Goal: Task Accomplishment & Management: Complete application form

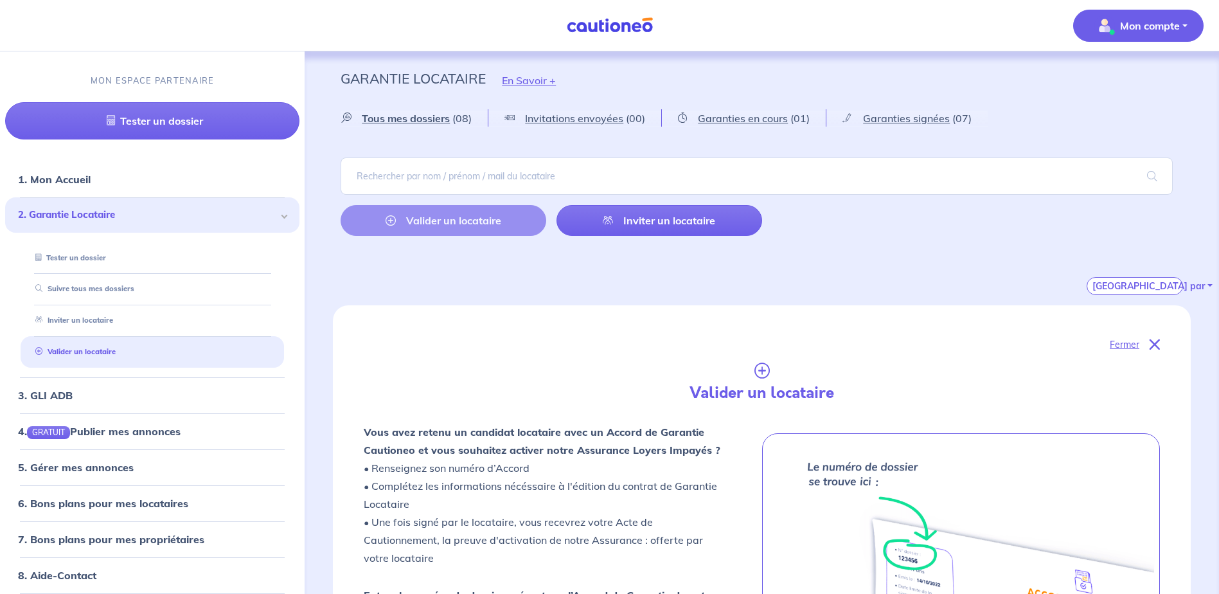
click at [1174, 32] on p "Mon compte" at bounding box center [1150, 25] width 60 height 15
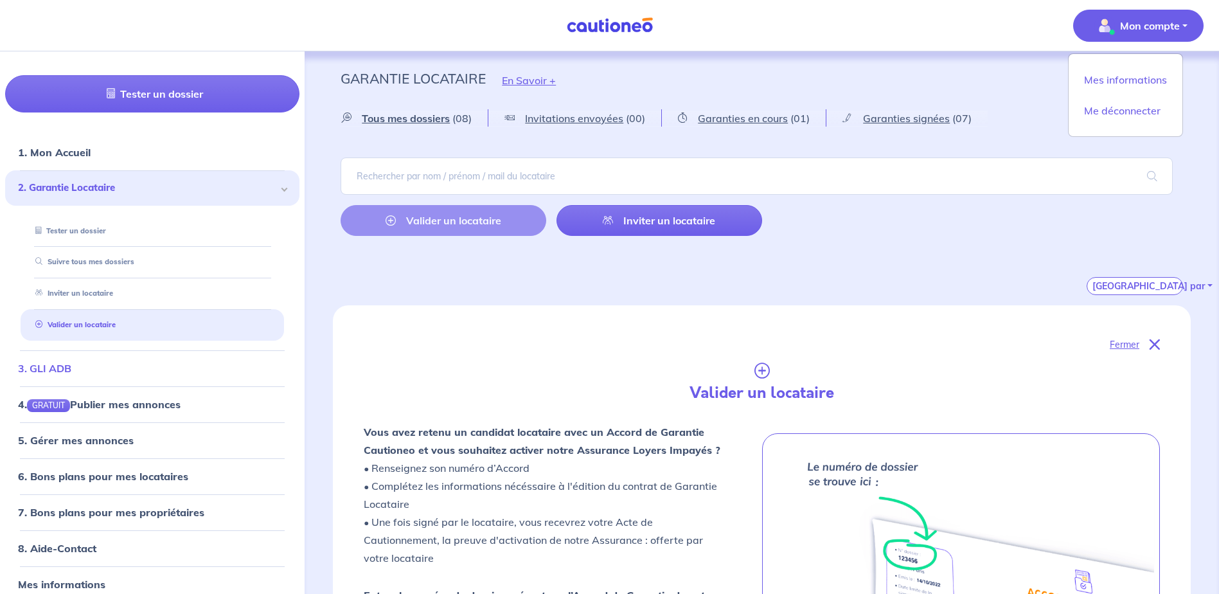
scroll to position [42, 0]
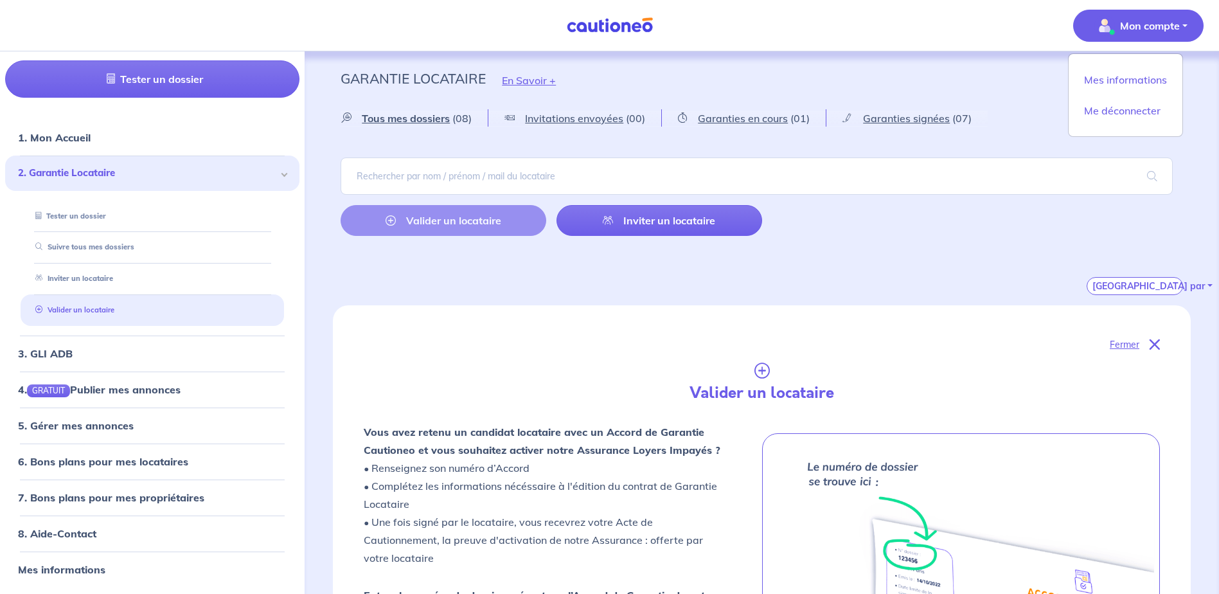
click at [87, 305] on link "Valider un locataire" at bounding box center [72, 309] width 84 height 9
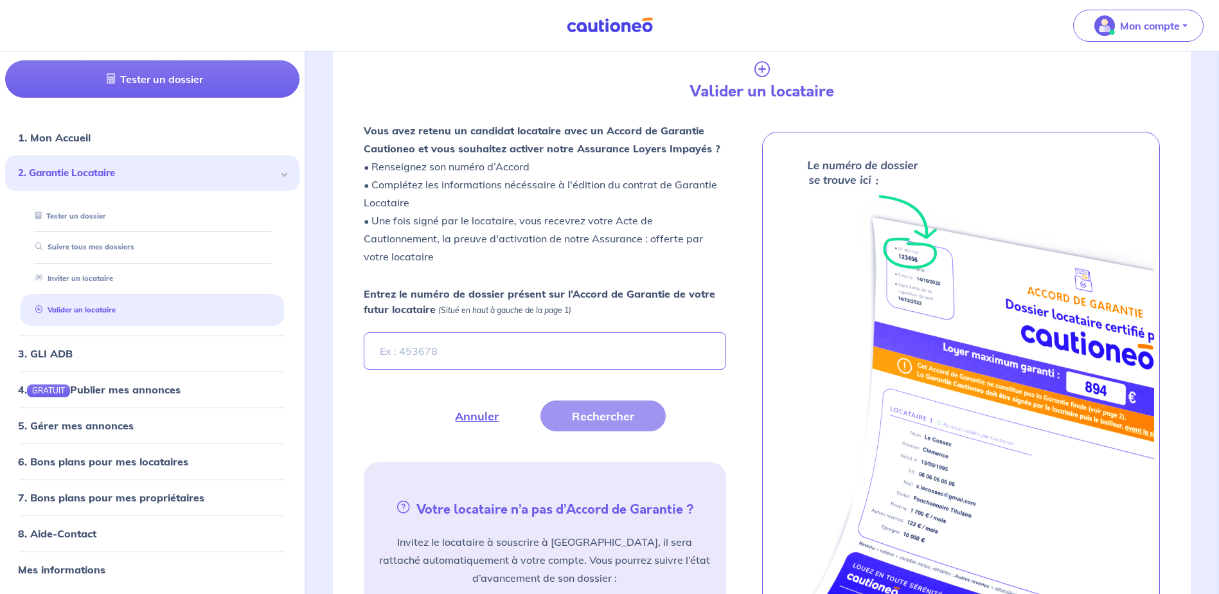
scroll to position [305, 0]
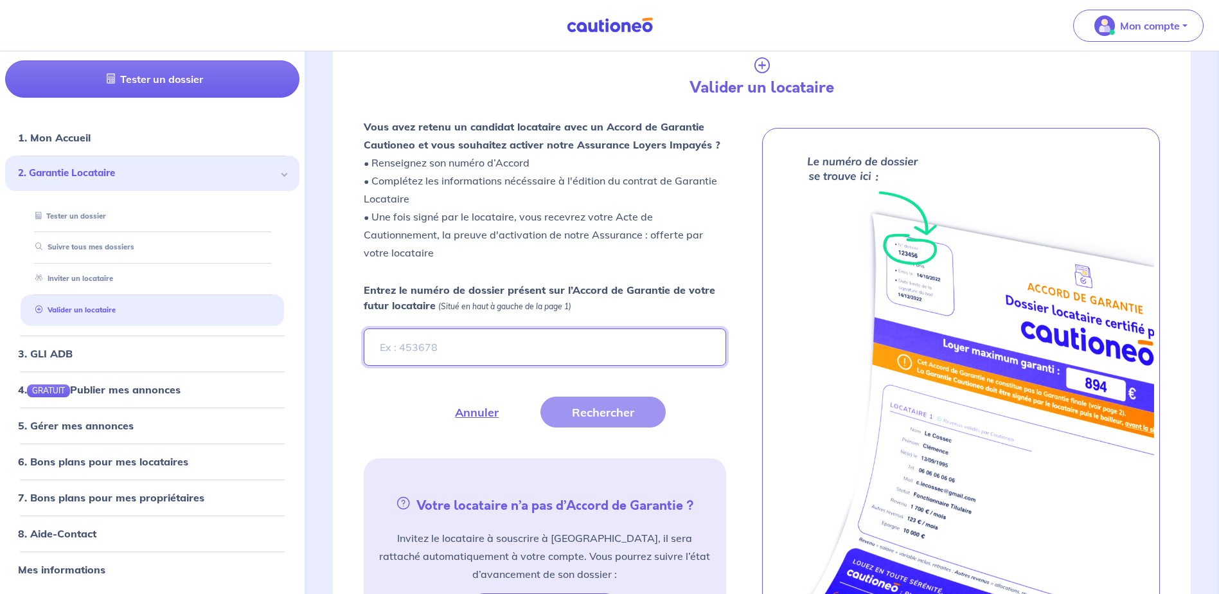
click at [491, 344] on input "Entrez le numéro de dossier présent sur l’Accord de Garantie de votre futur loc…" at bounding box center [545, 346] width 362 height 37
click at [529, 342] on input "Entrez le numéro de dossier présent sur l’Accord de Garantie de votre futur loc…" at bounding box center [545, 346] width 362 height 37
type input "PajNAm"
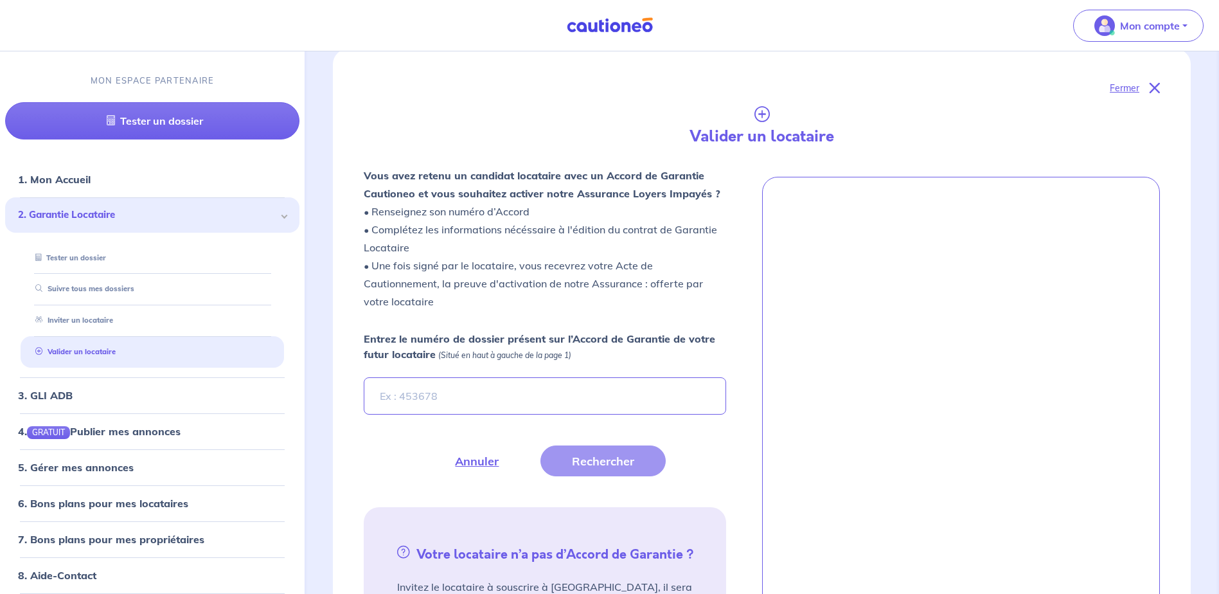
scroll to position [257, 0]
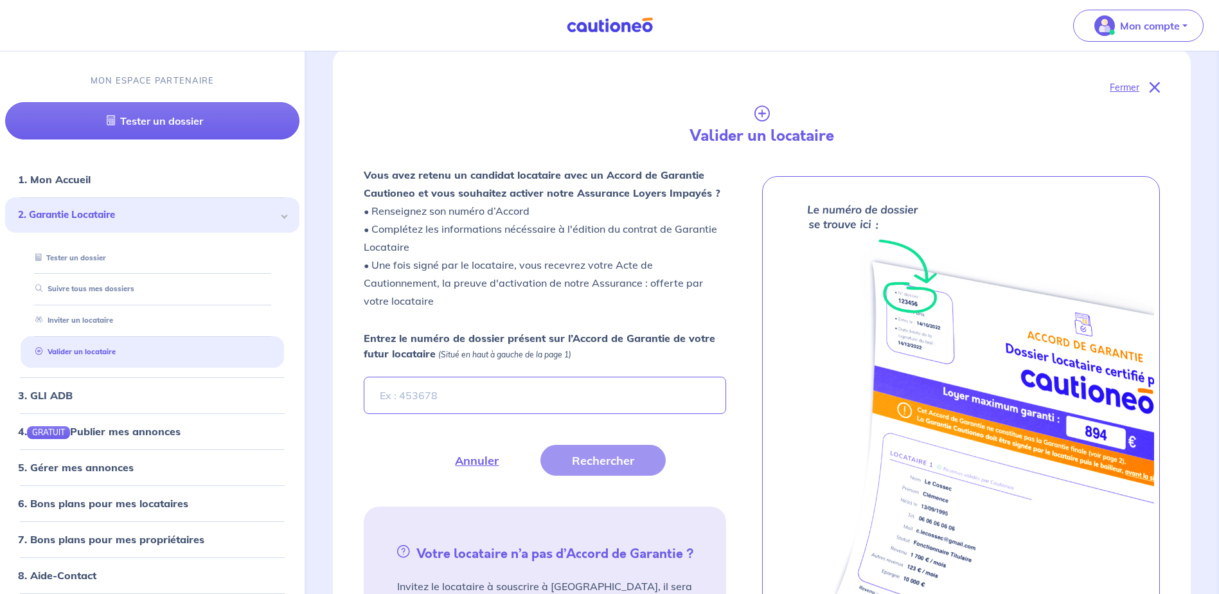
click at [474, 394] on input "Entrez le numéro de dossier présent sur l’Accord de Garantie de votre futur loc…" at bounding box center [545, 394] width 362 height 37
type input "PajNAm"
click at [569, 452] on button "Rechercher" at bounding box center [602, 460] width 125 height 31
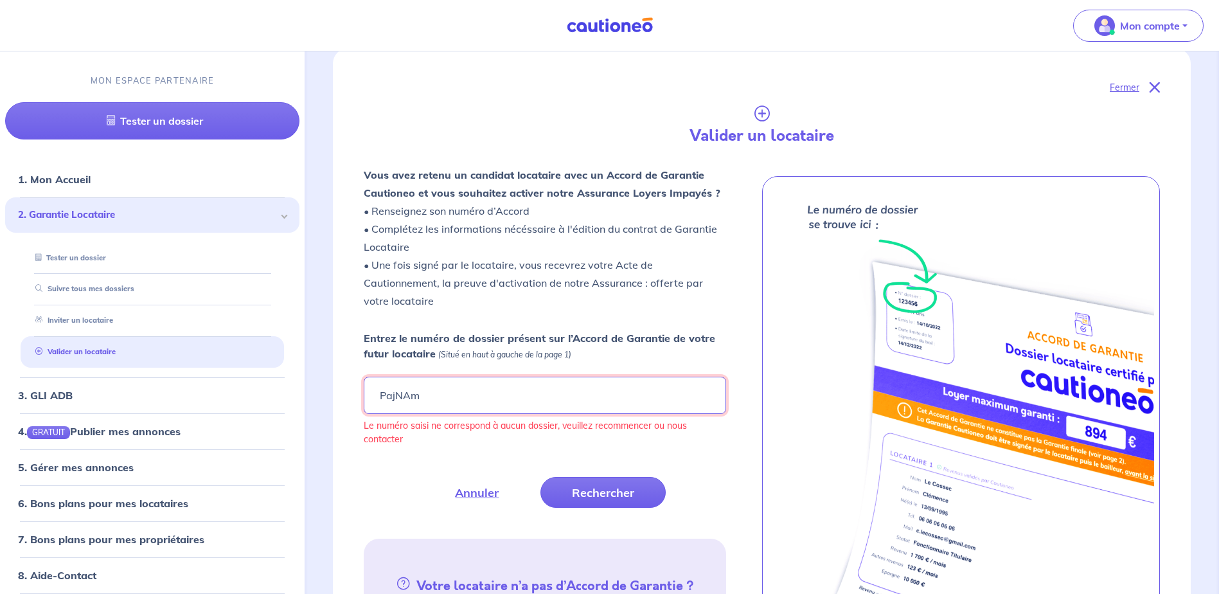
click at [493, 389] on input "PajNAm" at bounding box center [545, 394] width 362 height 37
click at [381, 400] on input "PajNAm" at bounding box center [545, 394] width 362 height 37
click at [419, 403] on input "PajNAm" at bounding box center [545, 394] width 362 height 37
click at [605, 501] on button "Rechercher" at bounding box center [602, 492] width 125 height 31
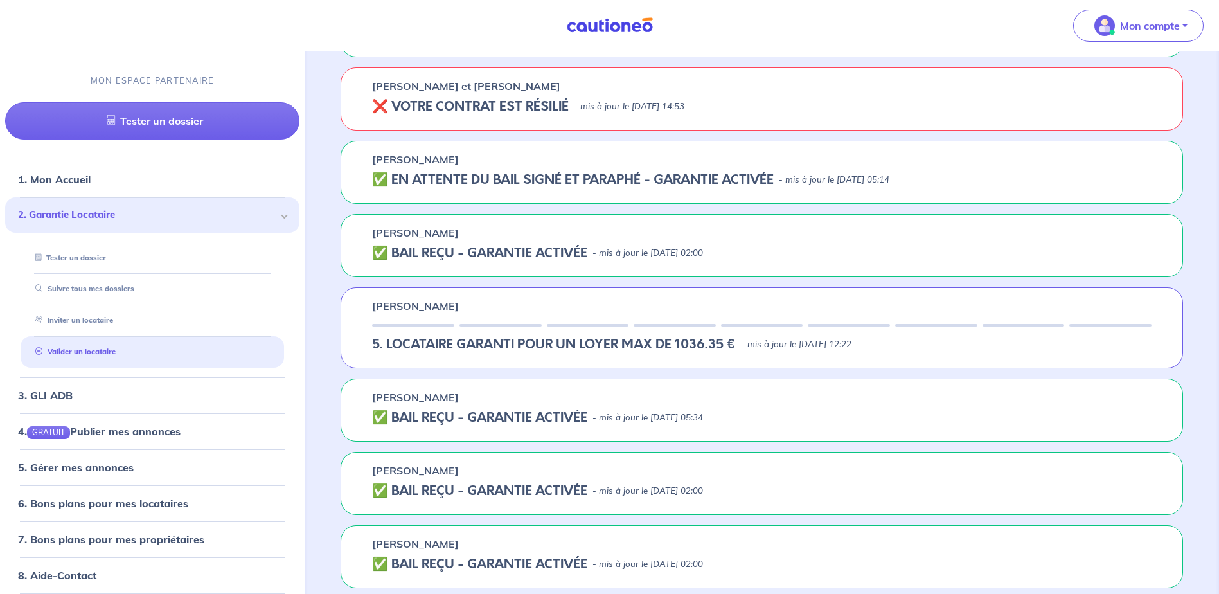
scroll to position [1076, 0]
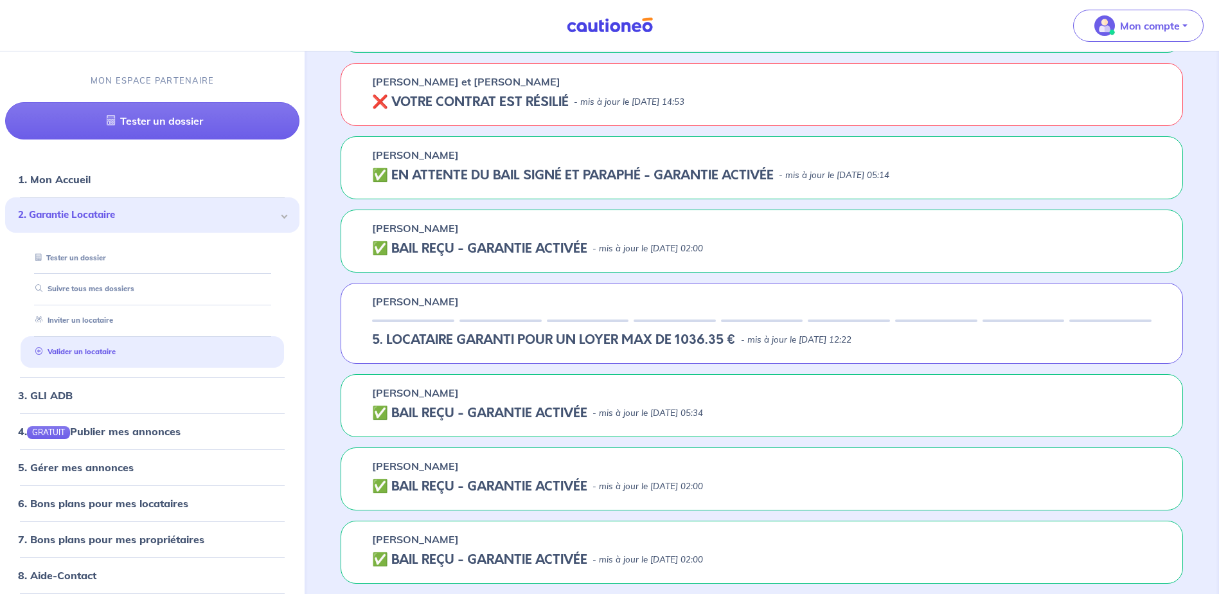
click at [536, 349] on div "[PERSON_NAME] 5. LOCATAIRE GARANTI POUR UN LOYER MAX DE 1036.35 € - mis à jour …" at bounding box center [761, 323] width 842 height 81
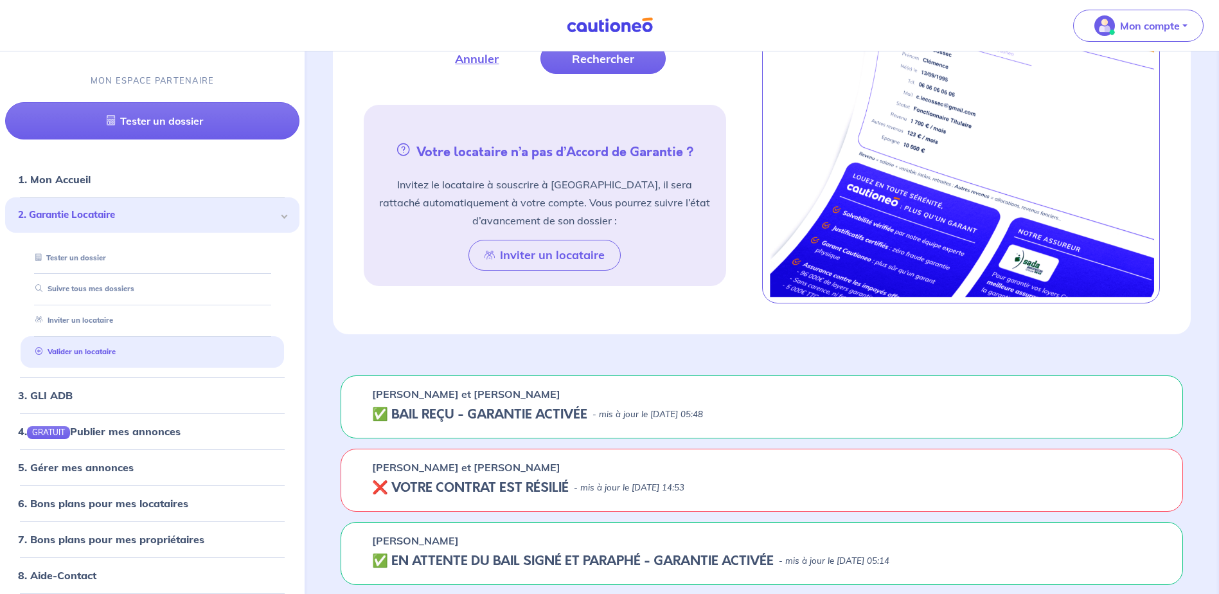
scroll to position [241, 0]
